Goal: Task Accomplishment & Management: Manage account settings

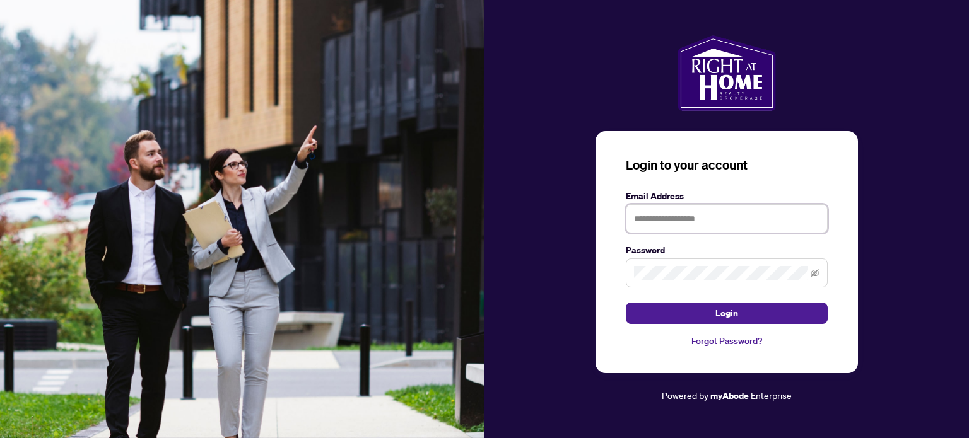
type input "**********"
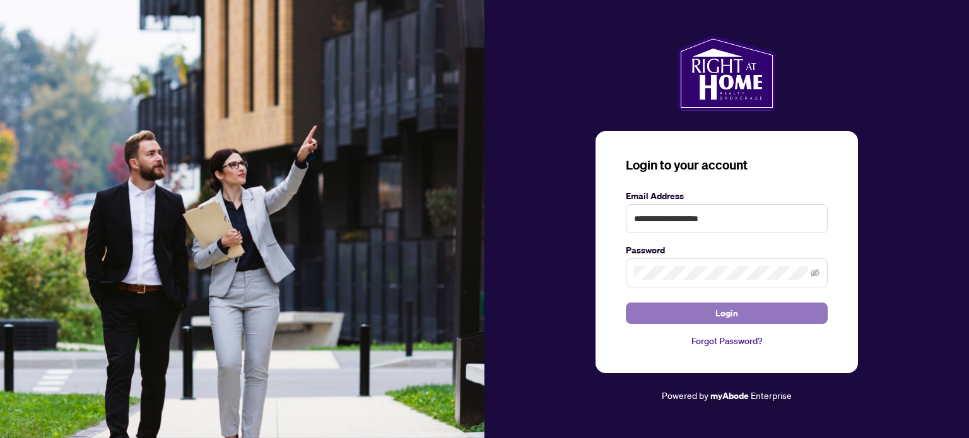
click at [730, 317] on span "Login" at bounding box center [726, 313] width 23 height 20
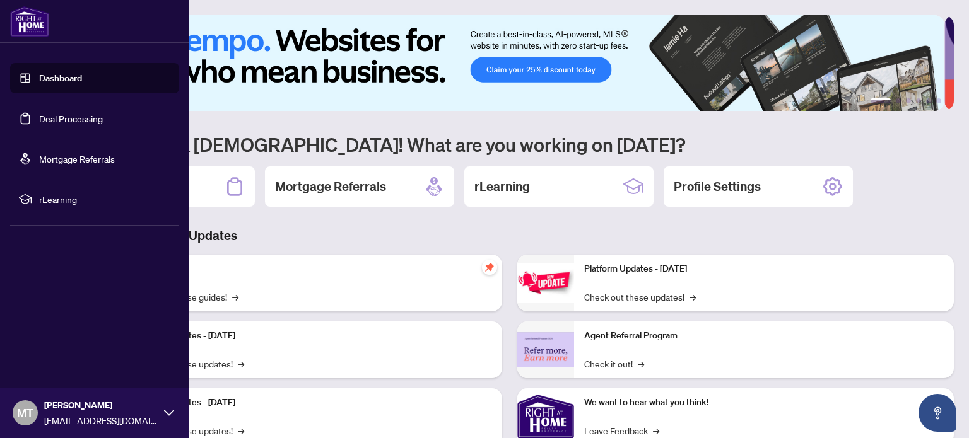
click at [70, 120] on link "Deal Processing" at bounding box center [71, 118] width 64 height 11
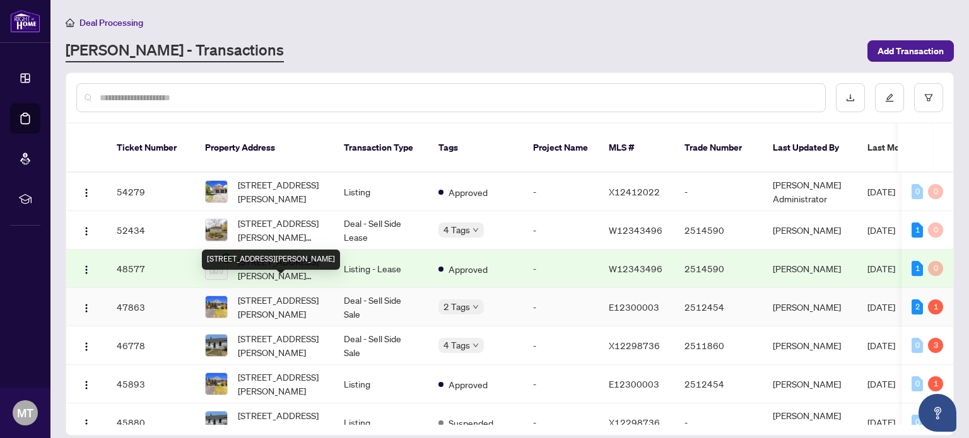
click at [282, 293] on span "[STREET_ADDRESS][PERSON_NAME]" at bounding box center [281, 307] width 86 height 28
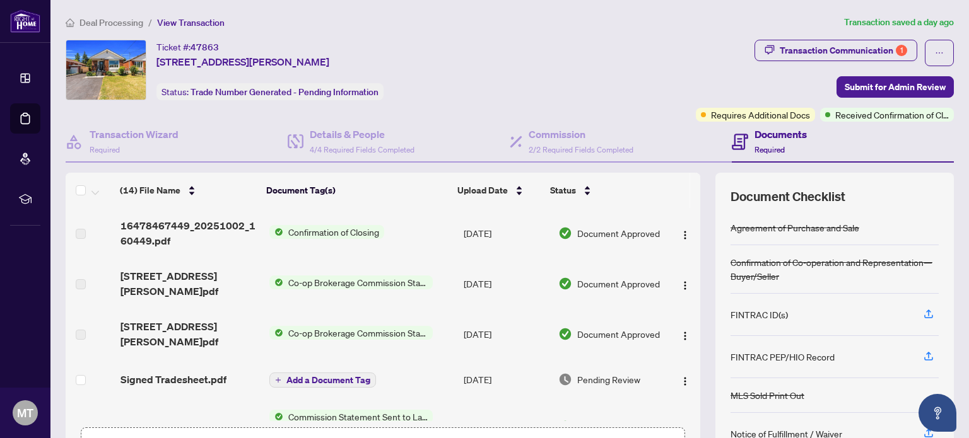
click at [317, 232] on span "Confirmation of Closing" at bounding box center [333, 232] width 101 height 14
click at [198, 223] on span "16478467449_20251002_160449.pdf" at bounding box center [189, 233] width 138 height 30
click at [680, 235] on img "button" at bounding box center [685, 235] width 10 height 10
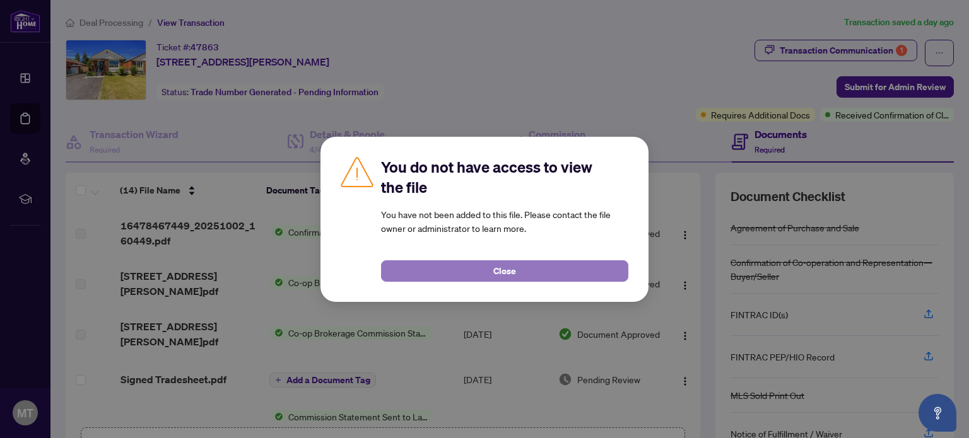
click at [543, 268] on button "Close" at bounding box center [504, 270] width 247 height 21
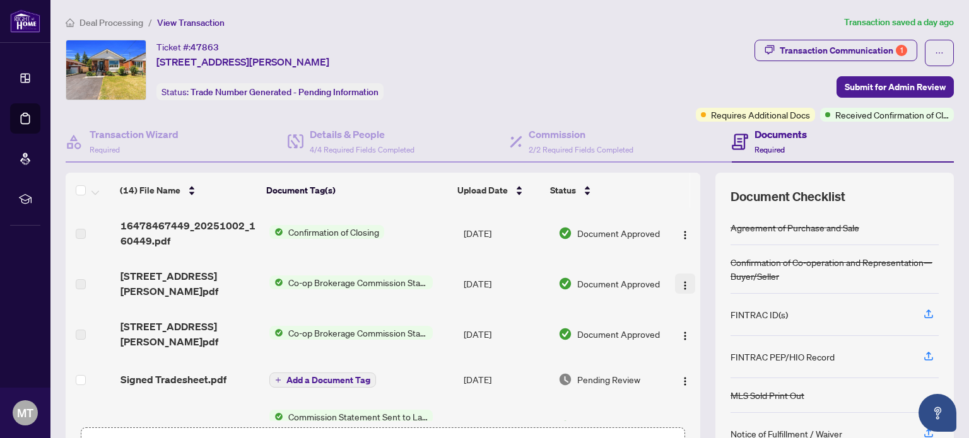
click at [680, 281] on img "button" at bounding box center [685, 286] width 10 height 10
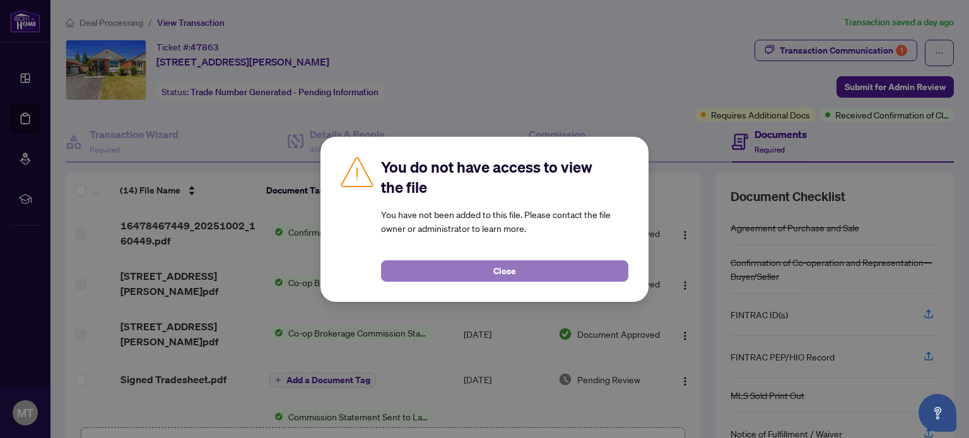
click at [578, 272] on button "Close" at bounding box center [504, 270] width 247 height 21
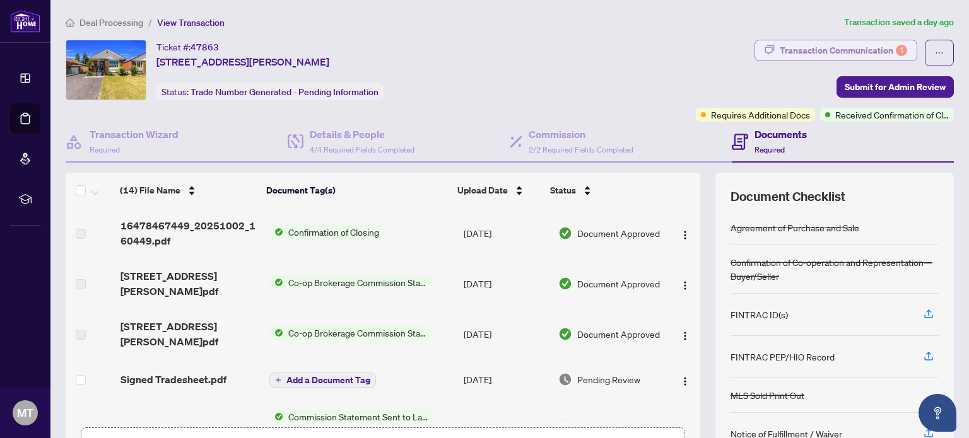
click at [870, 50] on div "Transaction Communication 1" at bounding box center [842, 50] width 127 height 20
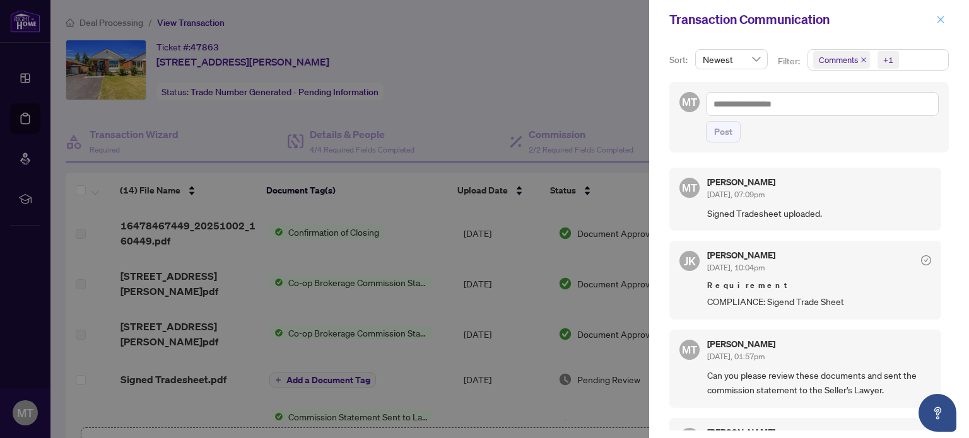
click at [940, 20] on icon "close" at bounding box center [940, 19] width 7 height 7
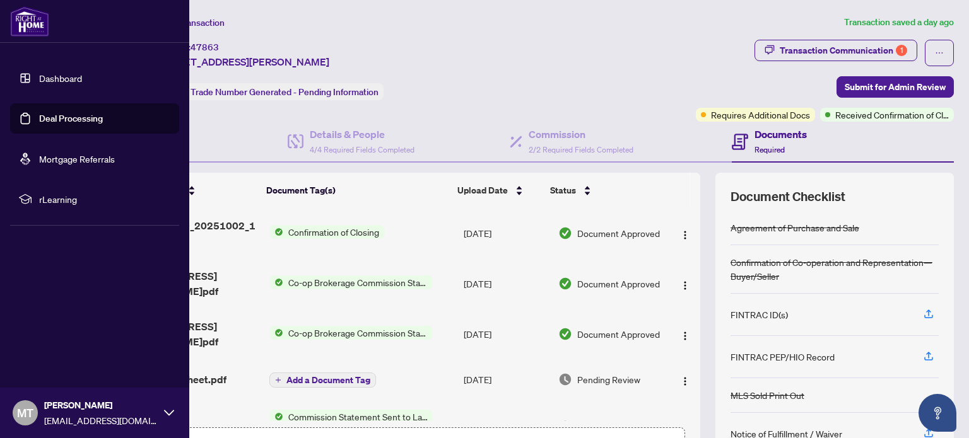
click at [49, 120] on link "Deal Processing" at bounding box center [71, 118] width 64 height 11
